Goal: Information Seeking & Learning: Find specific fact

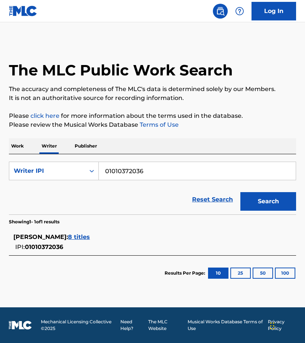
click at [90, 238] on span "8 titles" at bounding box center [79, 237] width 22 height 7
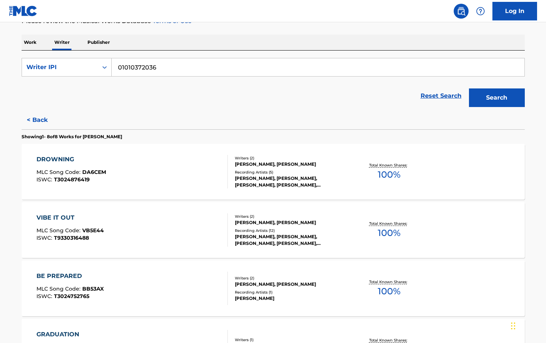
scroll to position [248, 0]
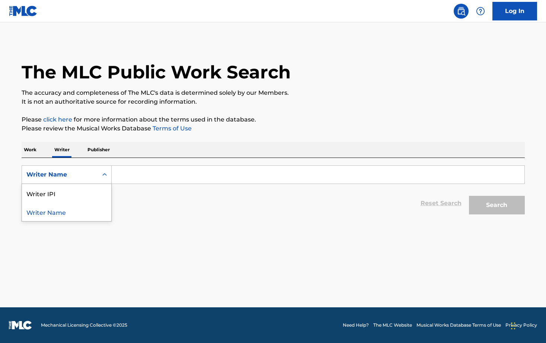
click at [74, 167] on div "Writer Name" at bounding box center [67, 175] width 90 height 19
click at [65, 187] on div "Writer IPI" at bounding box center [66, 193] width 89 height 19
click at [150, 180] on input "Search Form" at bounding box center [318, 175] width 412 height 18
type input "01010372036"
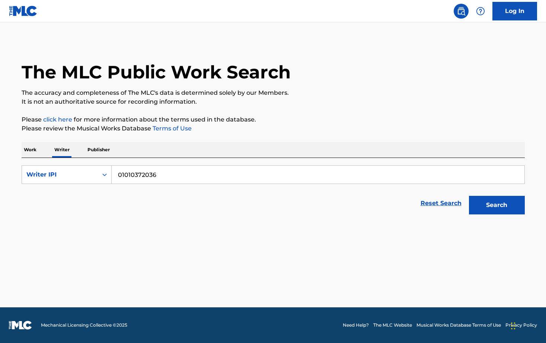
click at [469, 196] on button "Search" at bounding box center [497, 205] width 56 height 19
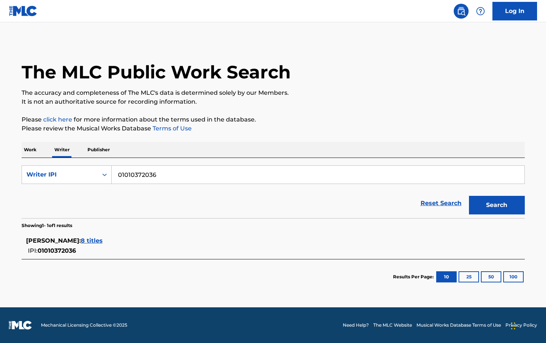
click at [103, 239] on span "8 titles" at bounding box center [92, 240] width 22 height 7
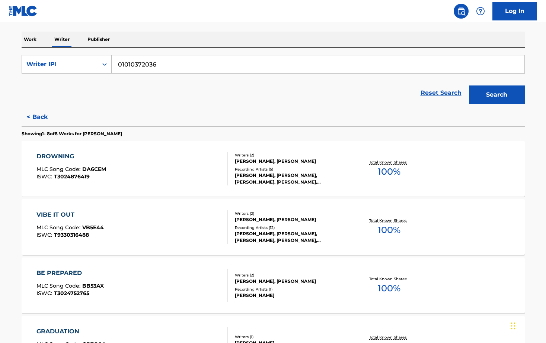
scroll to position [107, 0]
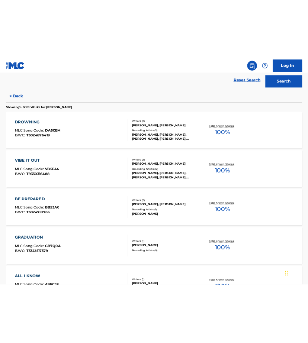
scroll to position [167, 0]
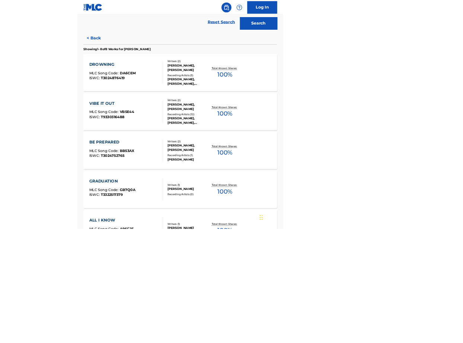
scroll to position [170, 0]
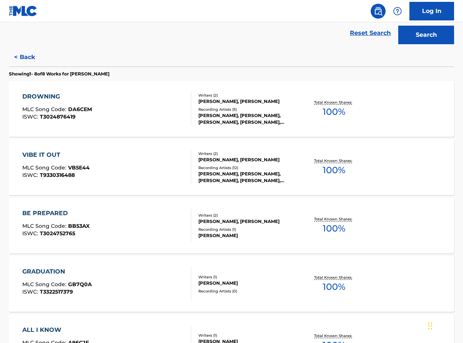
click at [138, 98] on div "DROWNING MLC Song Code : DA6CEM ISWC : T3024876419" at bounding box center [106, 108] width 169 height 33
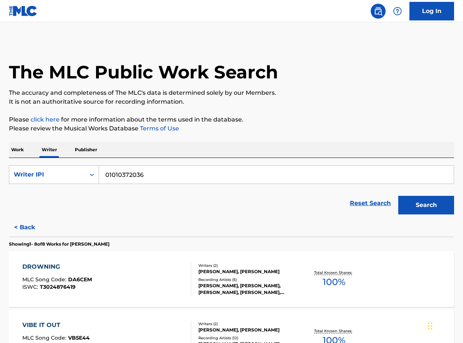
scroll to position [270, 0]
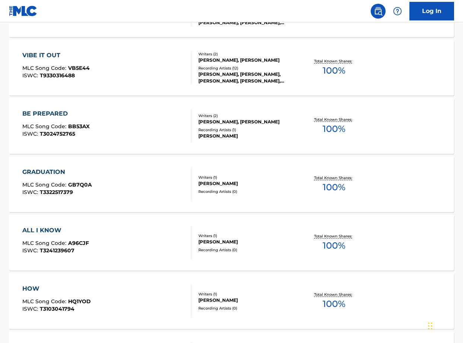
click at [147, 177] on div "GRADUATION MLC Song Code : GB7Q0A ISWC : T3322517379" at bounding box center [106, 184] width 169 height 33
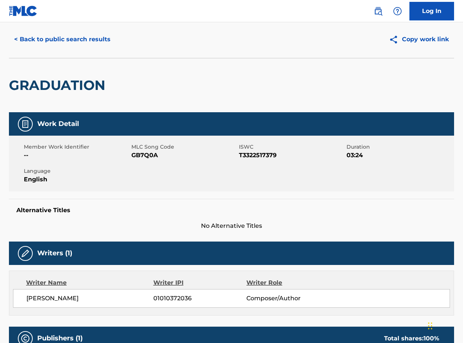
scroll to position [192, 0]
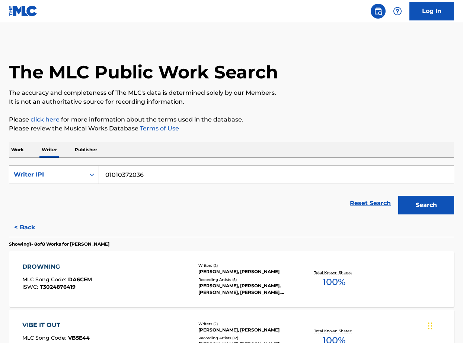
click at [109, 266] on div "DROWNING MLC Song Code : DA6CEM ISWC : T3024876419" at bounding box center [106, 279] width 169 height 33
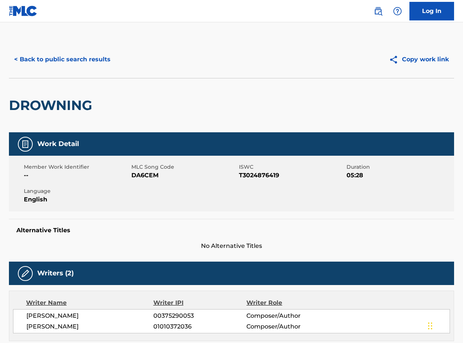
click at [188, 190] on div "Member Work Identifier -- MLC Song Code DA6CEM ISWC T3024876419 Duration 05:28 …" at bounding box center [231, 184] width 445 height 56
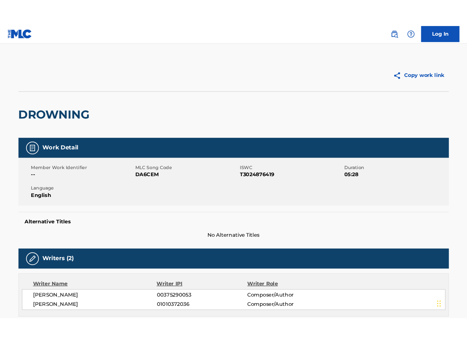
scroll to position [286, 0]
